Goal: Task Accomplishment & Management: Complete application form

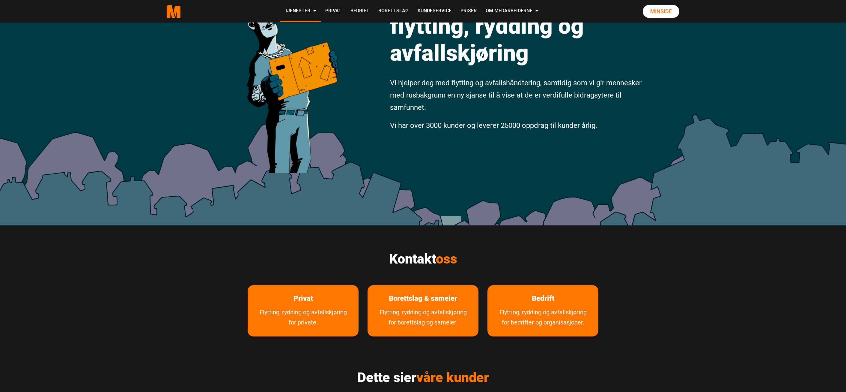
scroll to position [90, 0]
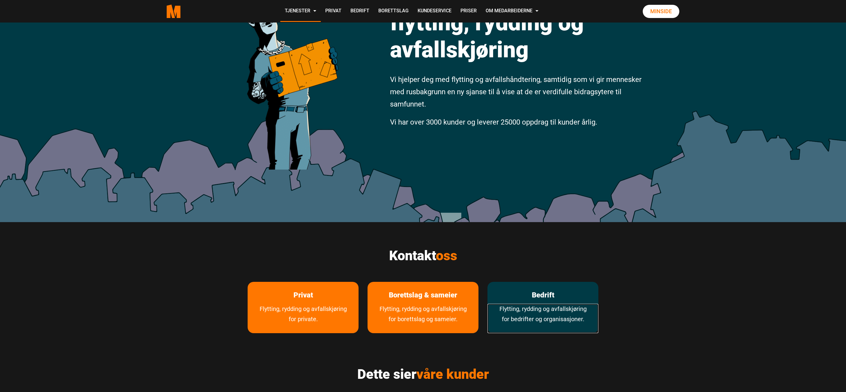
click at [551, 307] on link "Flytting, rydding og avfallskjøring for bedrifter og organisasjoner." at bounding box center [543, 318] width 111 height 29
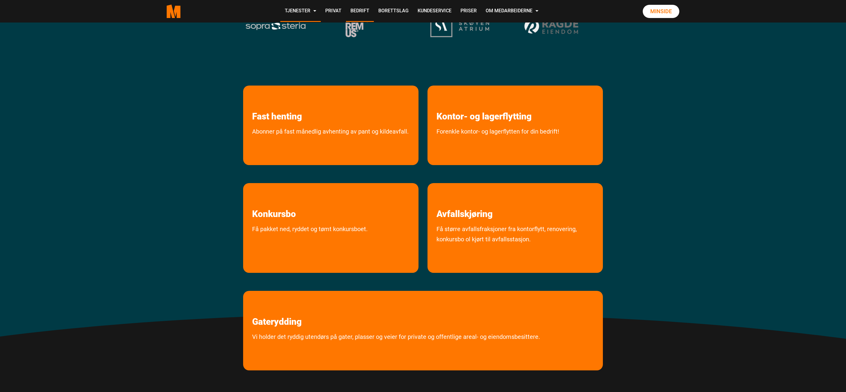
scroll to position [210, 0]
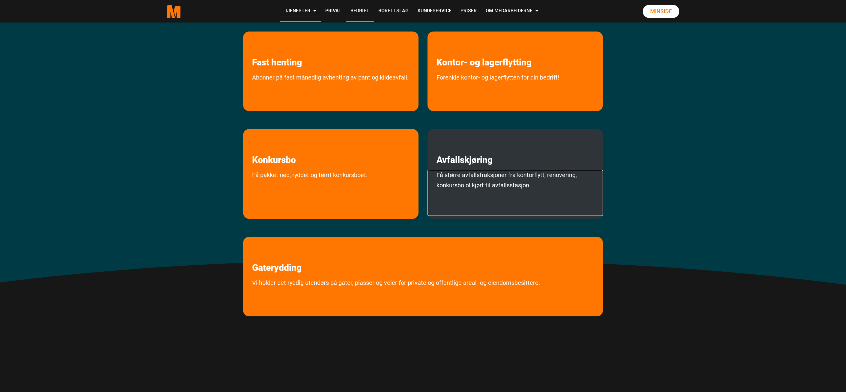
click at [507, 176] on link "Få større avfallsfraksjoner fra kontorflytt, renovering, konkursbo ol kjørt til…" at bounding box center [515, 193] width 175 height 46
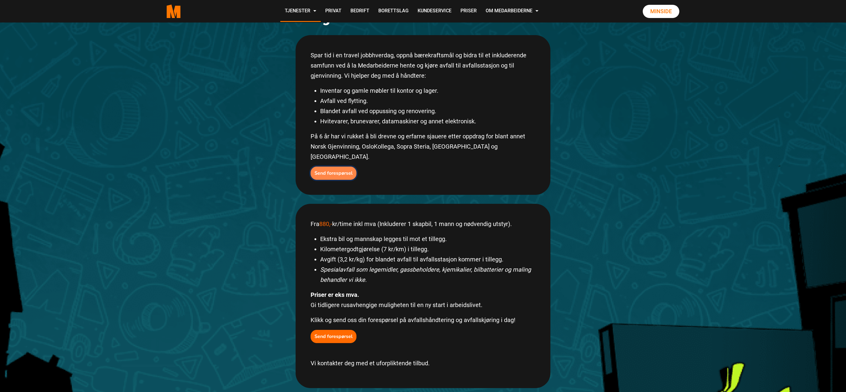
click at [331, 170] on b "Send forespørsel" at bounding box center [334, 173] width 38 height 7
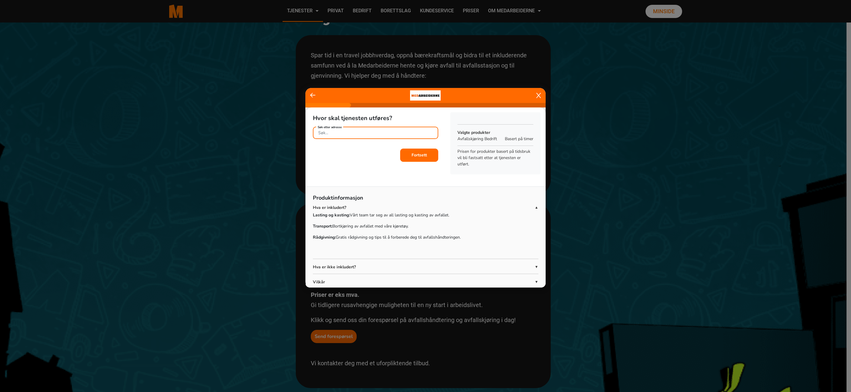
click at [366, 134] on input "Søk etter adresse" at bounding box center [376, 133] width 126 height 12
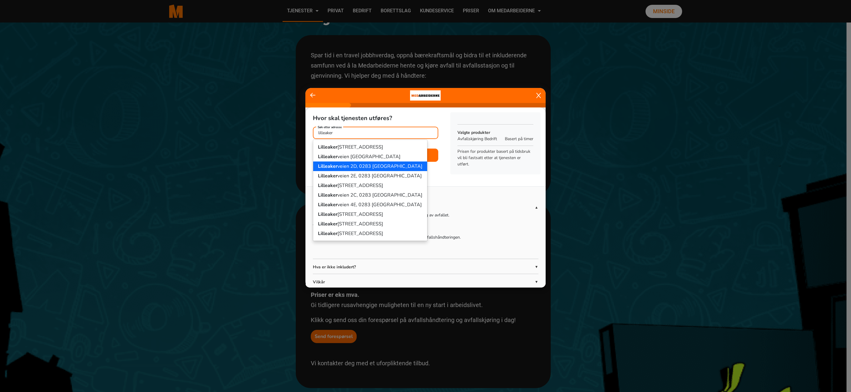
scroll to position [13, 0]
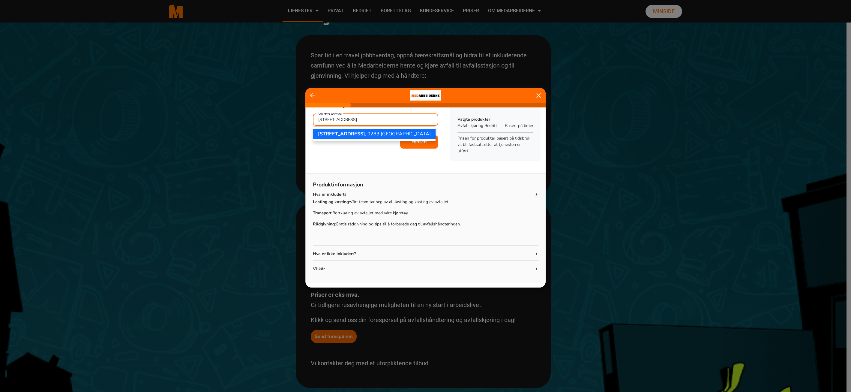
click at [350, 133] on span "[STREET_ADDRESS]" at bounding box center [341, 133] width 47 height 7
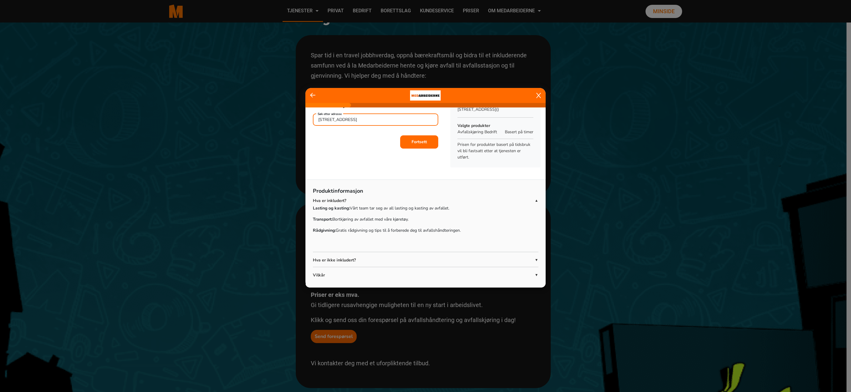
type input "[STREET_ADDRESS]"
click at [420, 143] on b "Fortsett" at bounding box center [418, 142] width 15 height 6
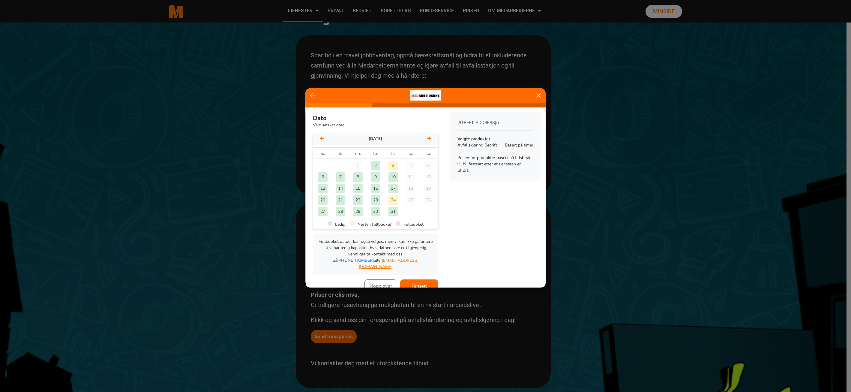
click at [321, 174] on div "6" at bounding box center [323, 177] width 10 height 10
click at [426, 280] on button "Fortsett" at bounding box center [419, 285] width 38 height 13
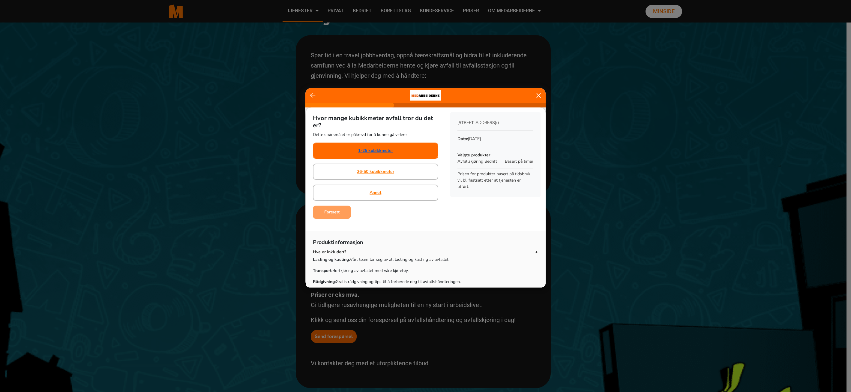
click at [379, 148] on link "1-25 kubikkmeter" at bounding box center [375, 150] width 35 height 6
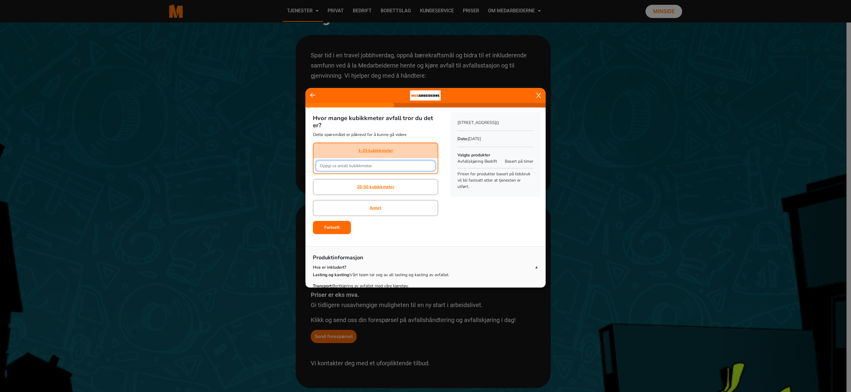
click at [350, 165] on input "text" at bounding box center [376, 165] width 120 height 10
type input "10"
click at [329, 229] on b "Fortsett" at bounding box center [331, 227] width 15 height 6
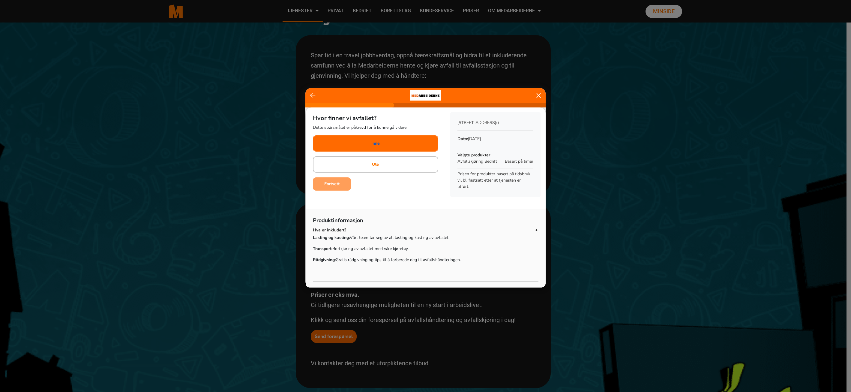
click at [375, 143] on link "Inne" at bounding box center [375, 143] width 8 height 6
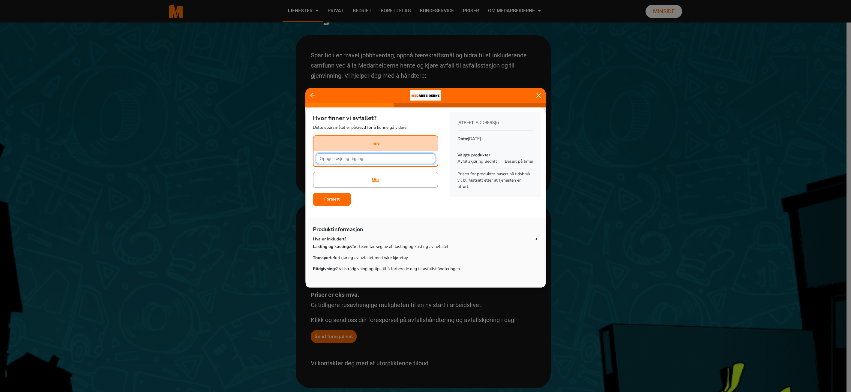
click at [366, 160] on input "text" at bounding box center [376, 158] width 120 height 10
type input "andre etasje"
click at [335, 201] on b "Fortsett" at bounding box center [331, 199] width 15 height 6
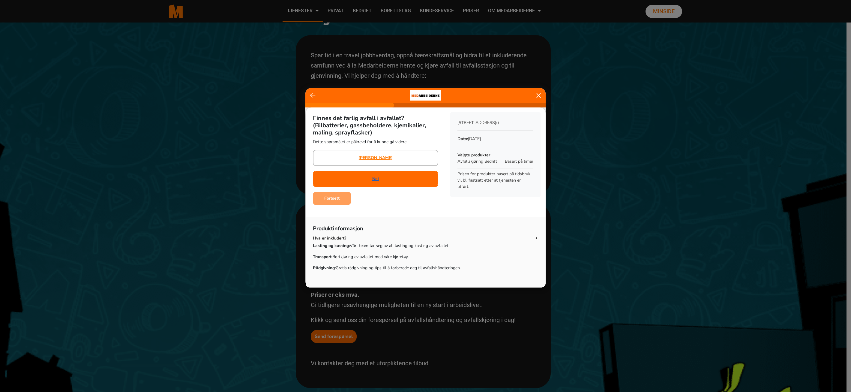
click at [376, 180] on link "Nei" at bounding box center [375, 178] width 7 height 6
click at [333, 196] on b "Fortsett" at bounding box center [331, 198] width 15 height 6
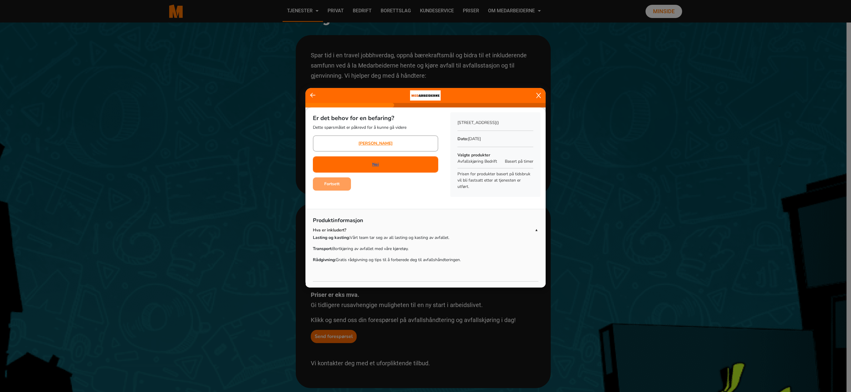
click at [377, 166] on link "Nei" at bounding box center [375, 164] width 7 height 6
click at [335, 186] on b "Fortsett" at bounding box center [331, 184] width 15 height 6
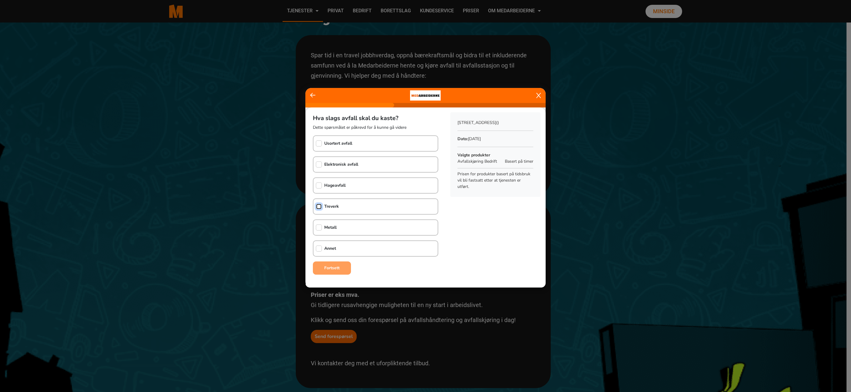
click at [316, 204] on input "checkbox" at bounding box center [319, 206] width 6 height 6
checkbox input "true"
click at [316, 250] on input "checkbox" at bounding box center [319, 248] width 6 height 6
checkbox input "true"
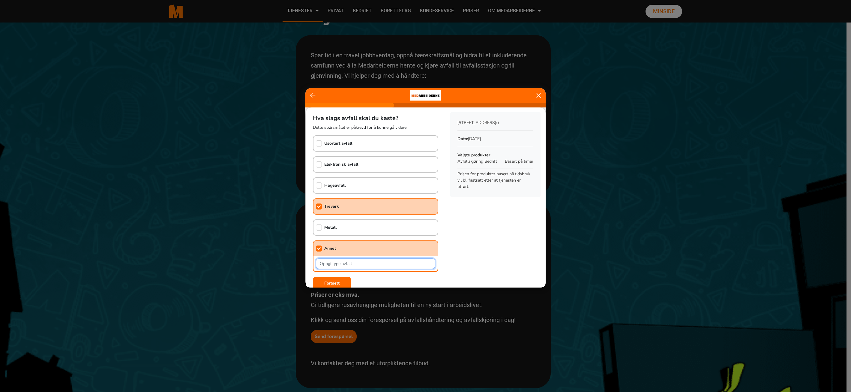
click at [329, 262] on input "text" at bounding box center [376, 263] width 120 height 10
type input "spon + restavfall"
click at [340, 281] on button "Fortsett" at bounding box center [332, 283] width 38 height 13
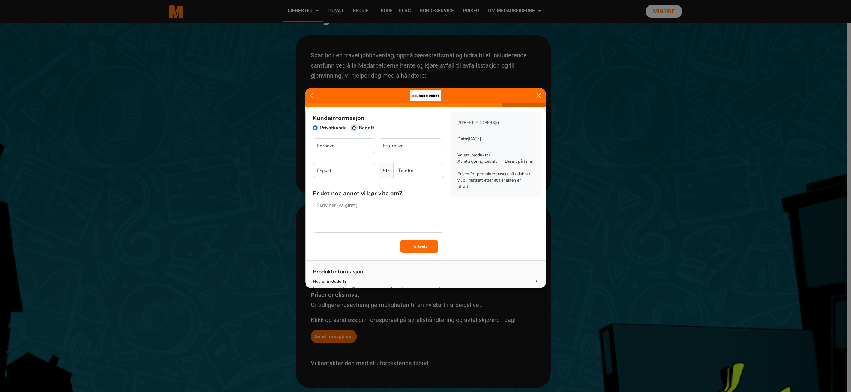
click at [355, 127] on input "Bedrift" at bounding box center [354, 127] width 5 height 5
radio input "true"
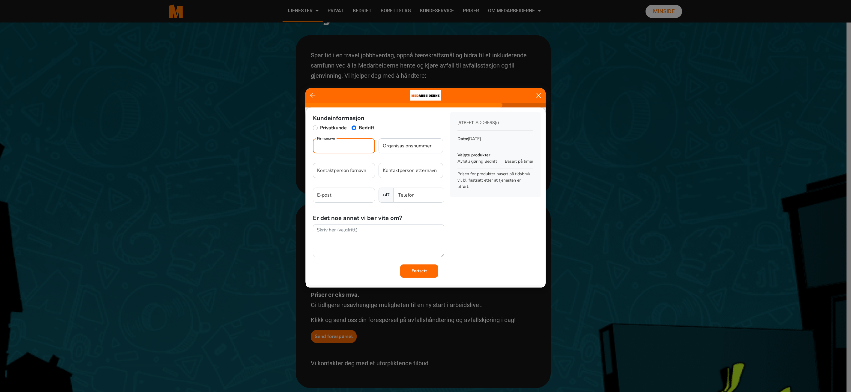
click at [336, 152] on input "Firmanavn" at bounding box center [344, 145] width 62 height 15
type input "A"
click at [333, 147] on input "MustadEiendomsdrift" at bounding box center [344, 145] width 62 height 15
click at [367, 145] on input "Mustad Eiendomsdrift" at bounding box center [344, 145] width 62 height 15
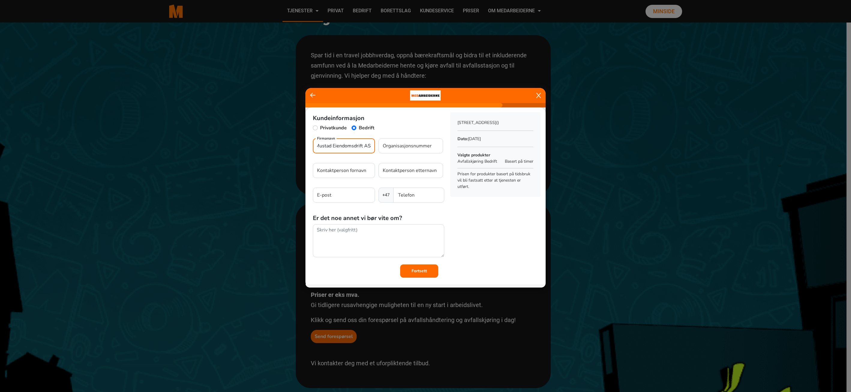
type input "Mustad Eiendomsdrift AS"
click at [410, 148] on input "Organisasjonsnummer" at bounding box center [411, 145] width 64 height 15
paste input "885532152"
type input "885532152"
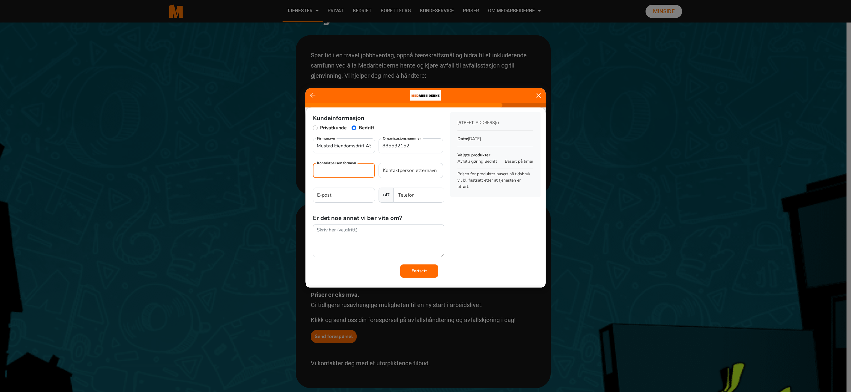
click at [340, 172] on input "Kontaktperson fornavn" at bounding box center [344, 170] width 62 height 15
type input "[PERSON_NAME]"
type input "Asgrimsson"
click at [343, 194] on input "E-post" at bounding box center [344, 194] width 62 height 15
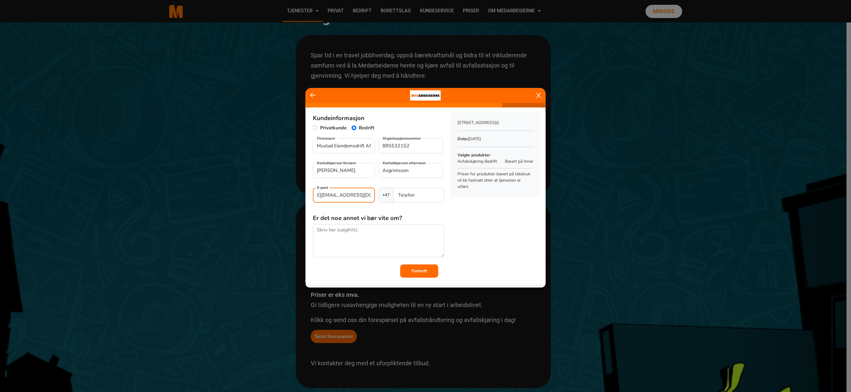
type input "[PERSON_NAME][EMAIL_ADDRESS][DOMAIN_NAME]"
click at [415, 195] on input "Telefon" at bounding box center [418, 194] width 51 height 15
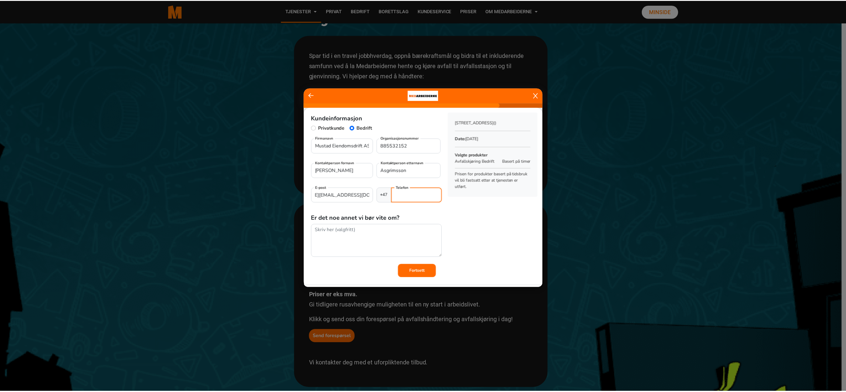
scroll to position [0, 0]
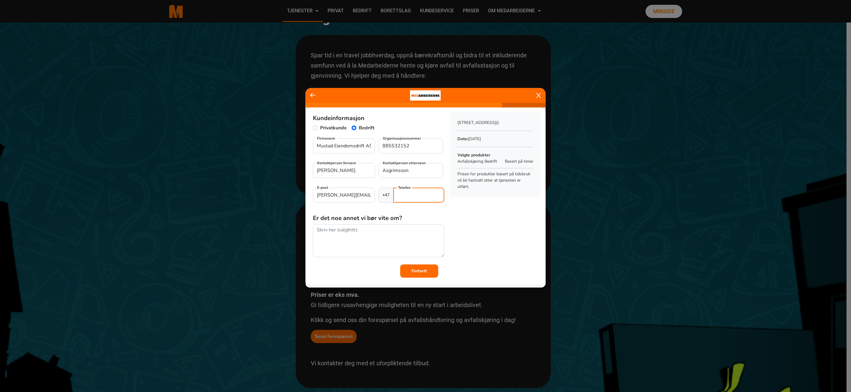
type input "40469947"
click at [368, 231] on textarea at bounding box center [379, 241] width 132 height 34
type textarea "Må kontaktes for oppmøte slik dere kan bli sluppet inn."
click at [418, 270] on b "Fortsett" at bounding box center [418, 271] width 15 height 6
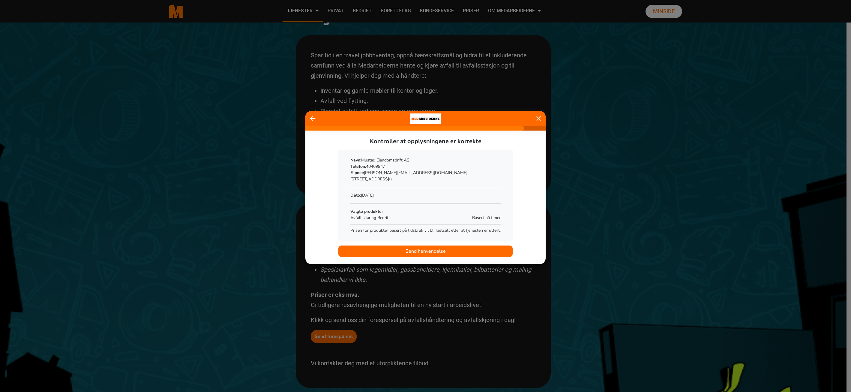
click at [424, 250] on span "Send henvendelse" at bounding box center [425, 250] width 40 height 7
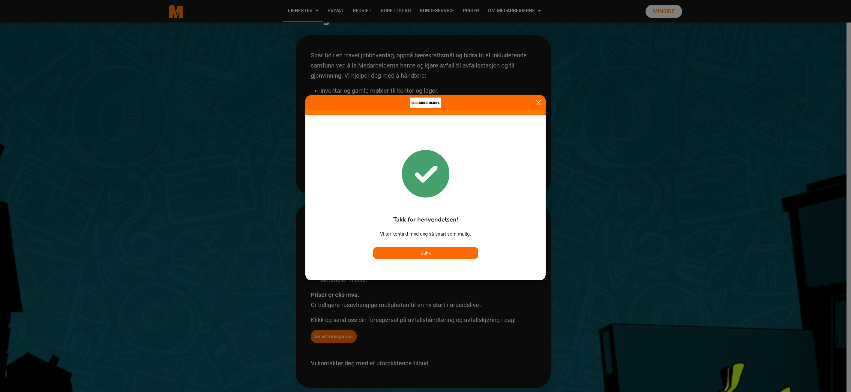
click at [540, 103] on icon at bounding box center [538, 103] width 4 height 6
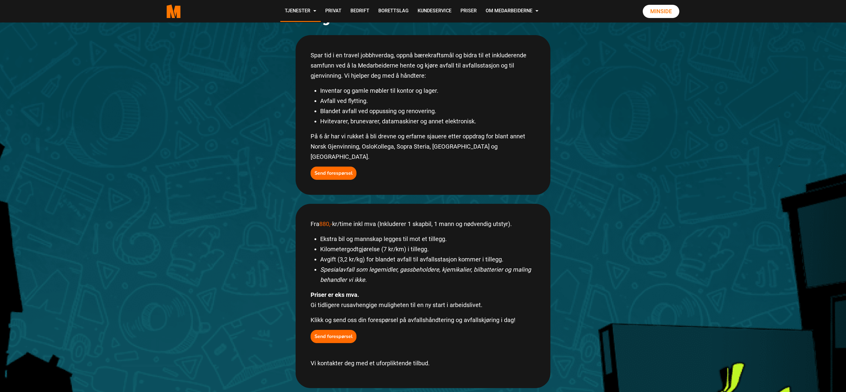
click at [495, 85] on li "Inventar og gamle møbler til kontor og lager." at bounding box center [427, 90] width 215 height 10
